Goal: Information Seeking & Learning: Learn about a topic

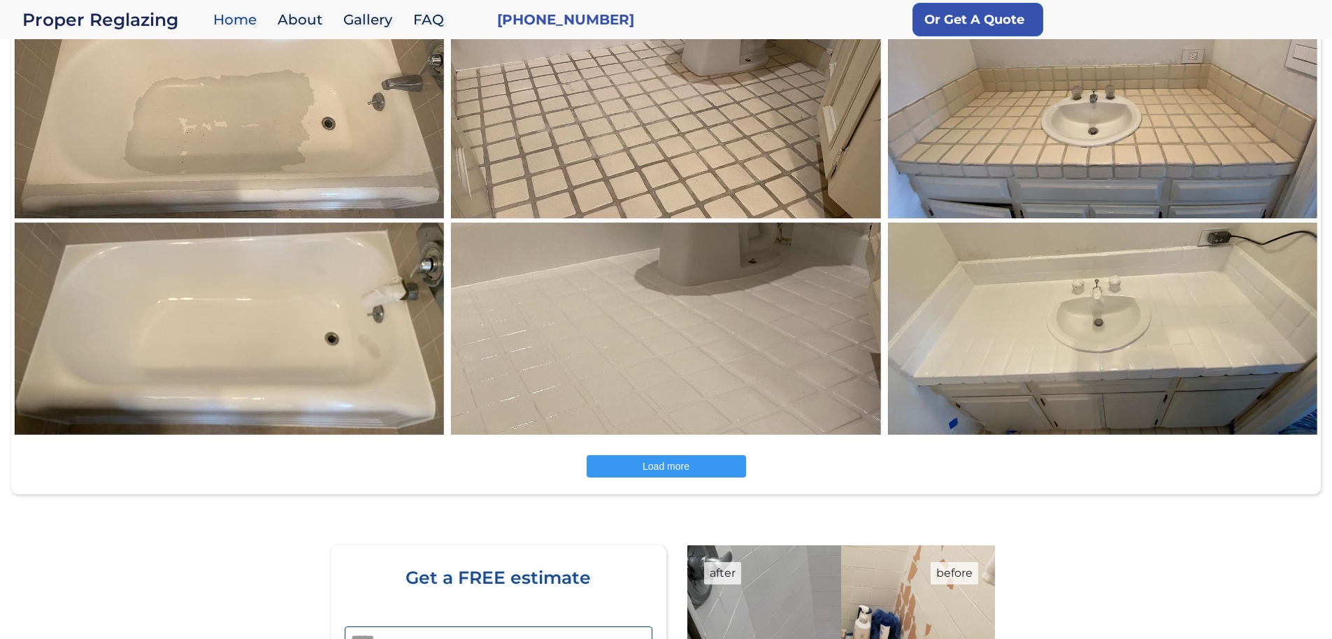
scroll to position [2024, 0]
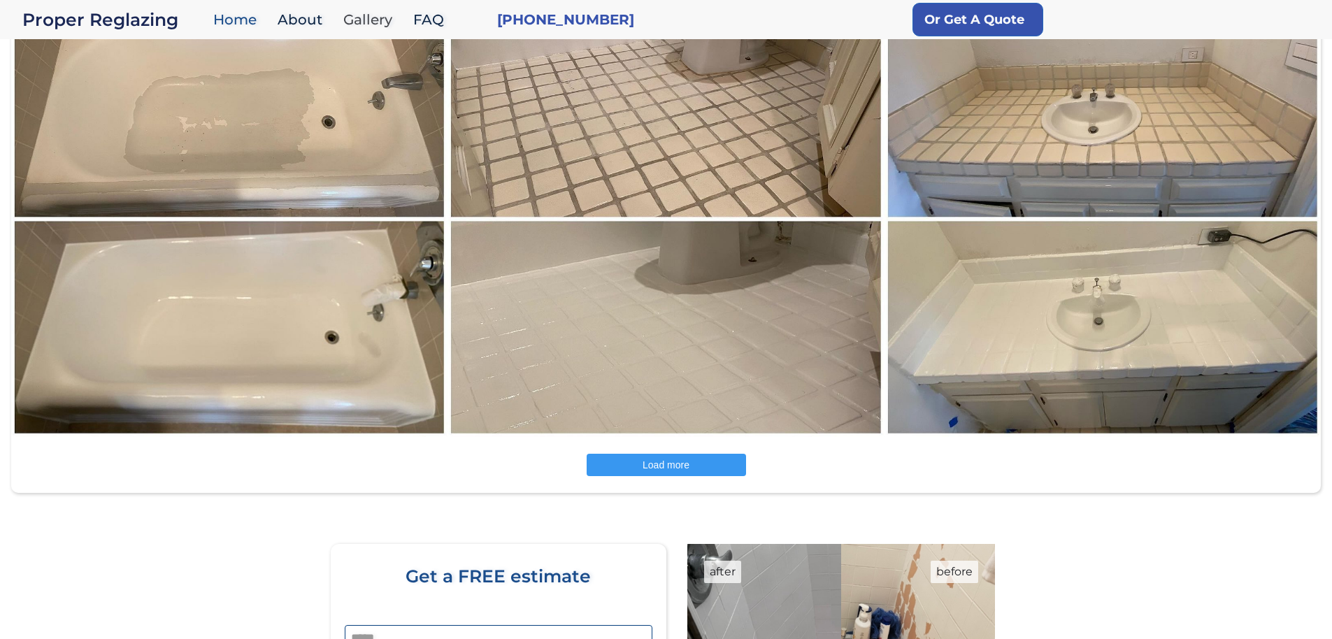
click at [361, 13] on link "Gallery" at bounding box center [371, 20] width 70 height 30
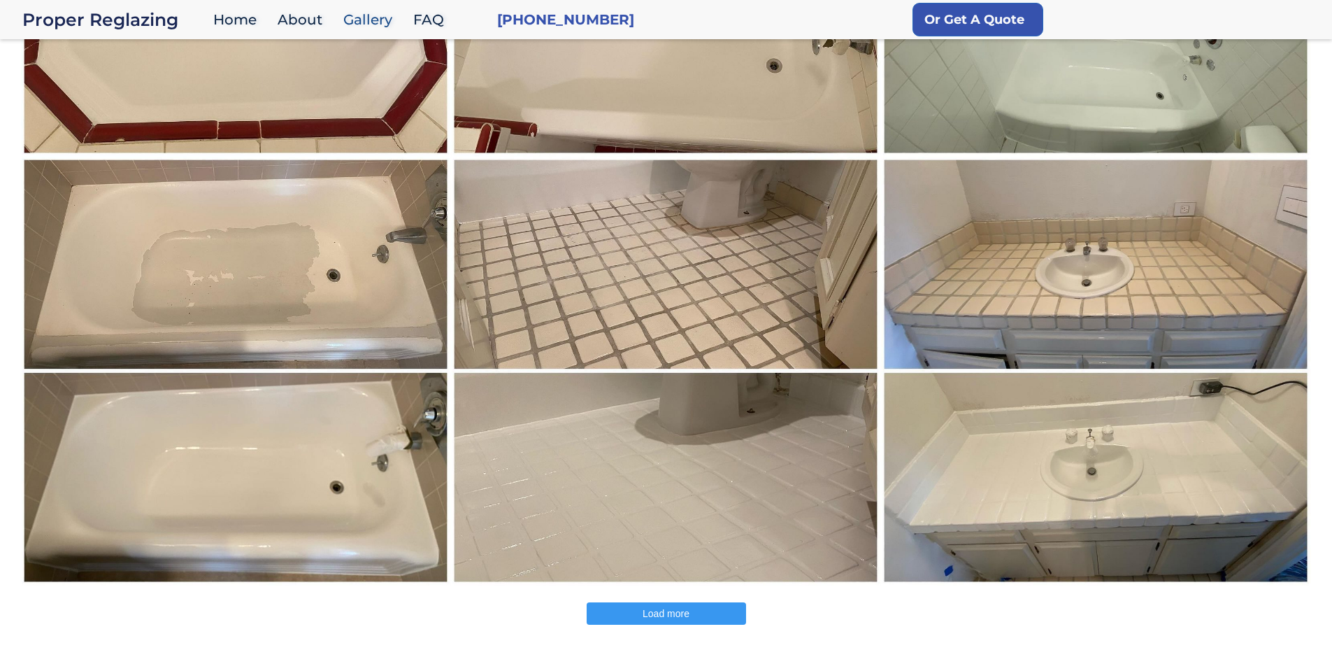
scroll to position [489, 0]
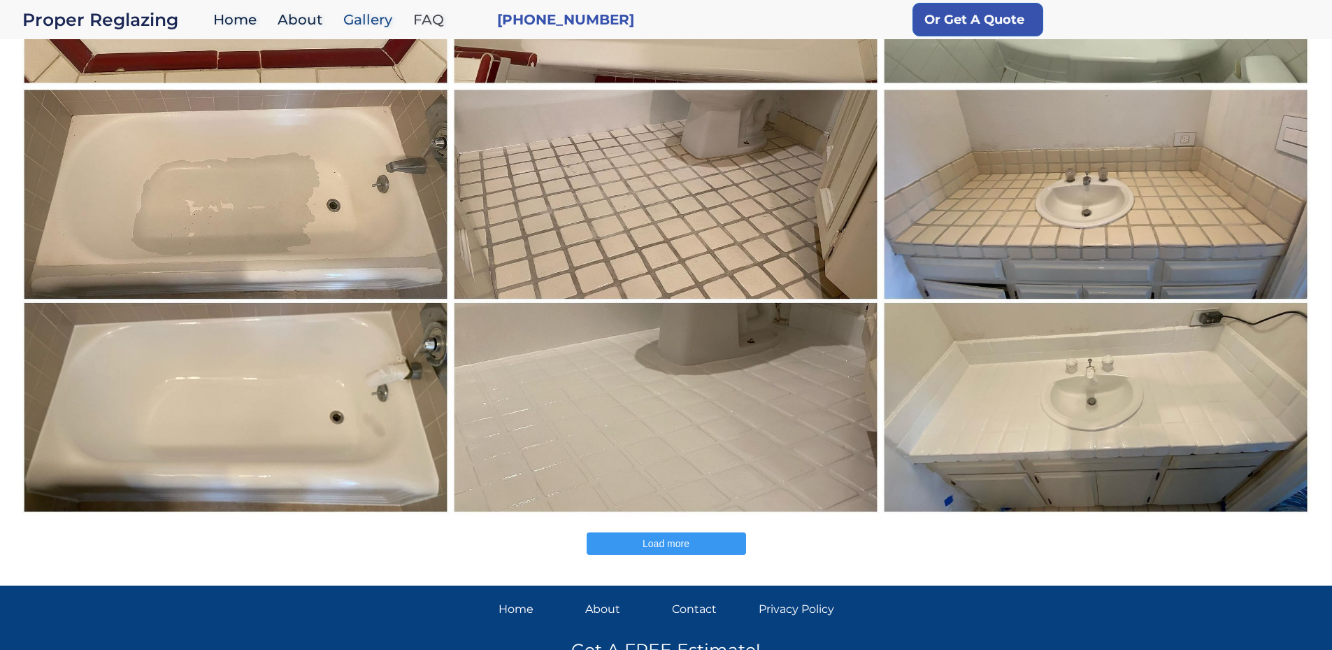
click at [424, 22] on link "FAQ" at bounding box center [432, 20] width 52 height 30
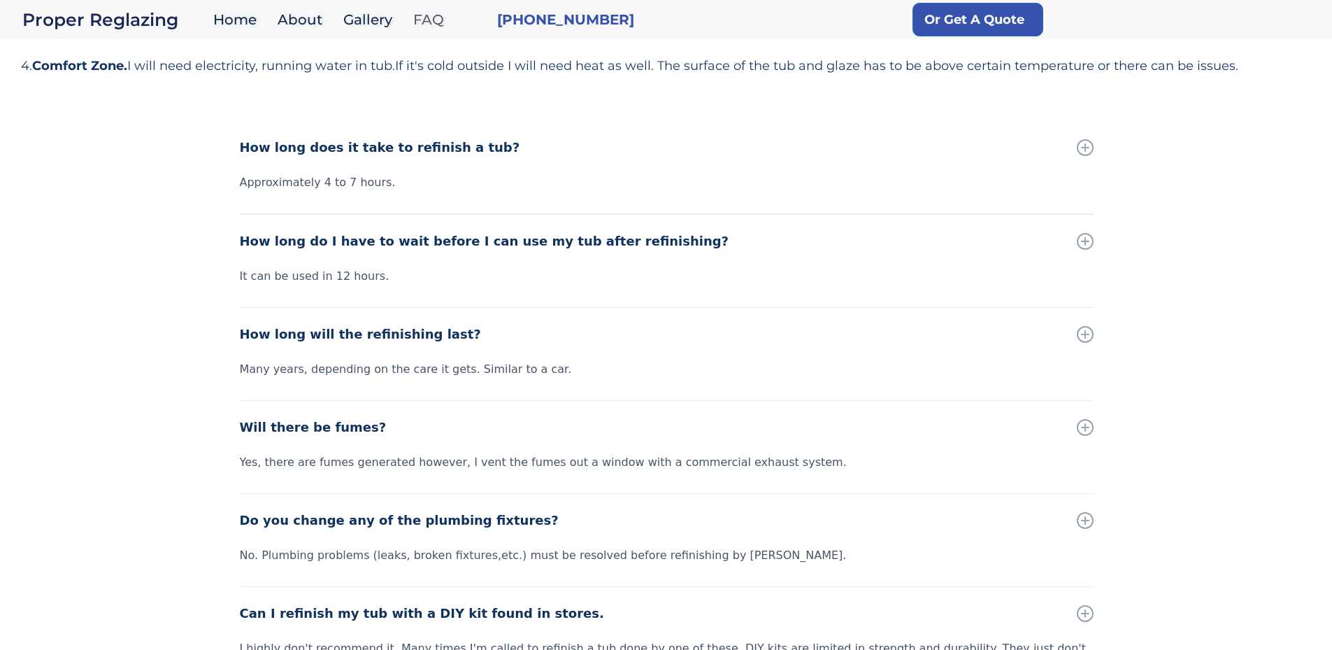
scroll to position [193, 0]
